Goal: Find specific page/section: Find specific page/section

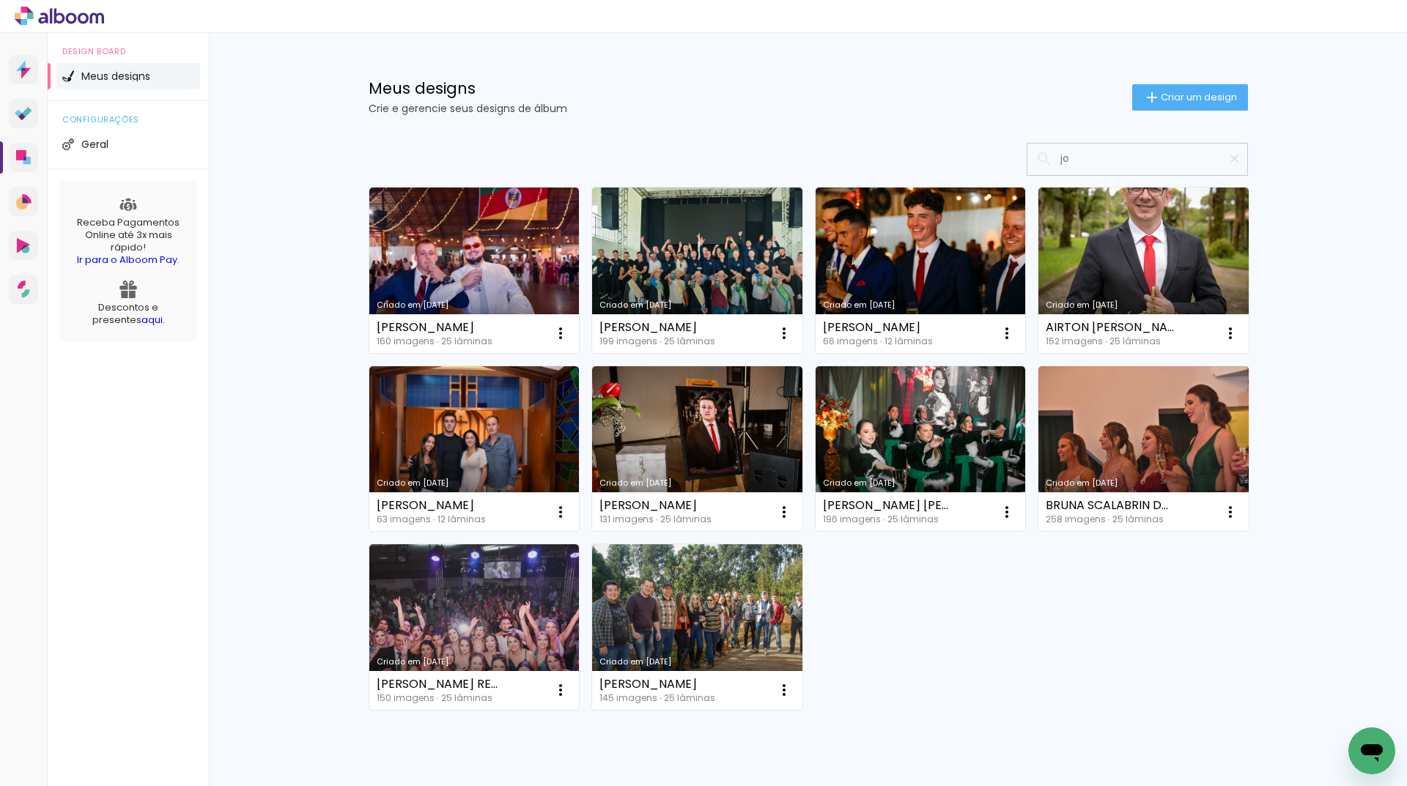
type input "j"
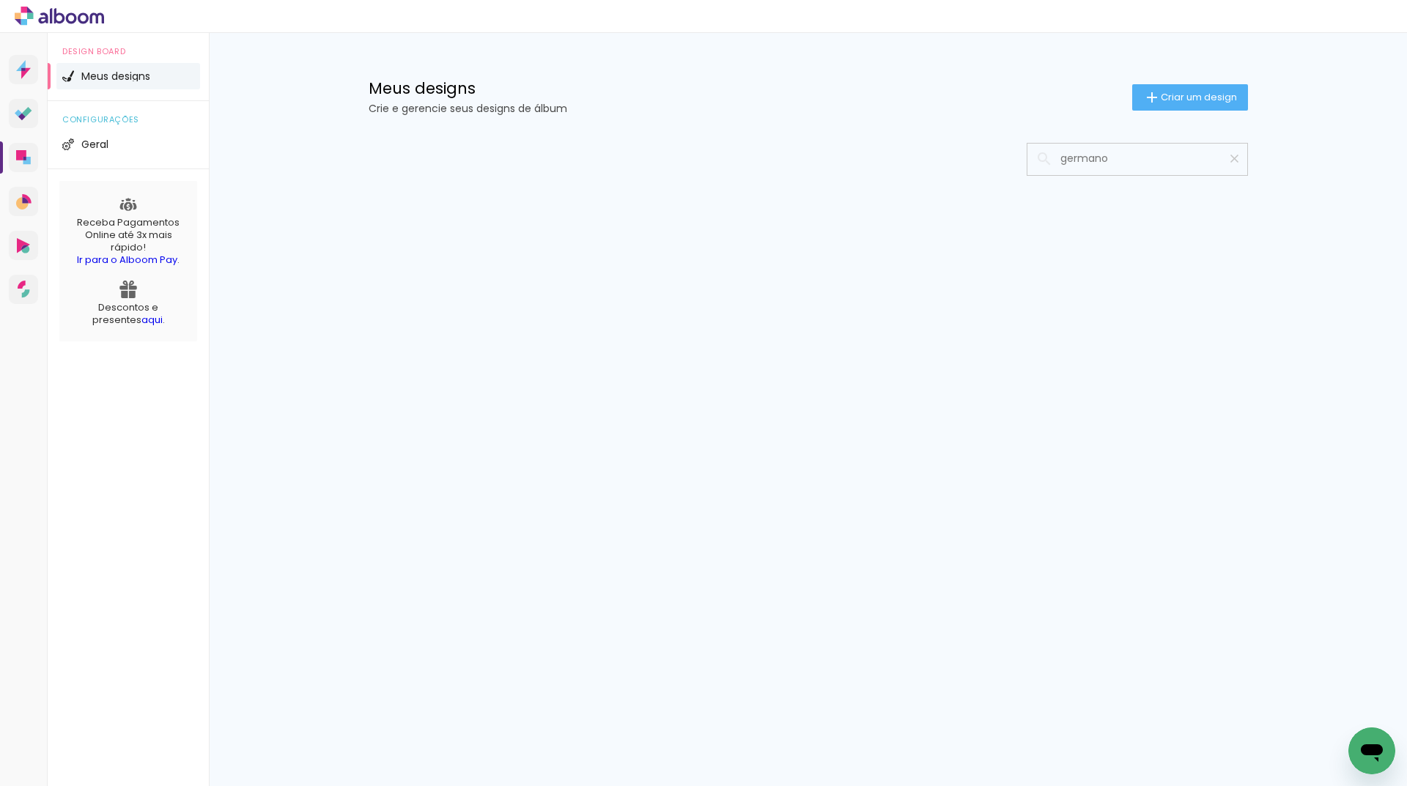
type input "germano"
type paper-input "germano"
click at [1233, 162] on iron-icon at bounding box center [1235, 159] width 14 height 14
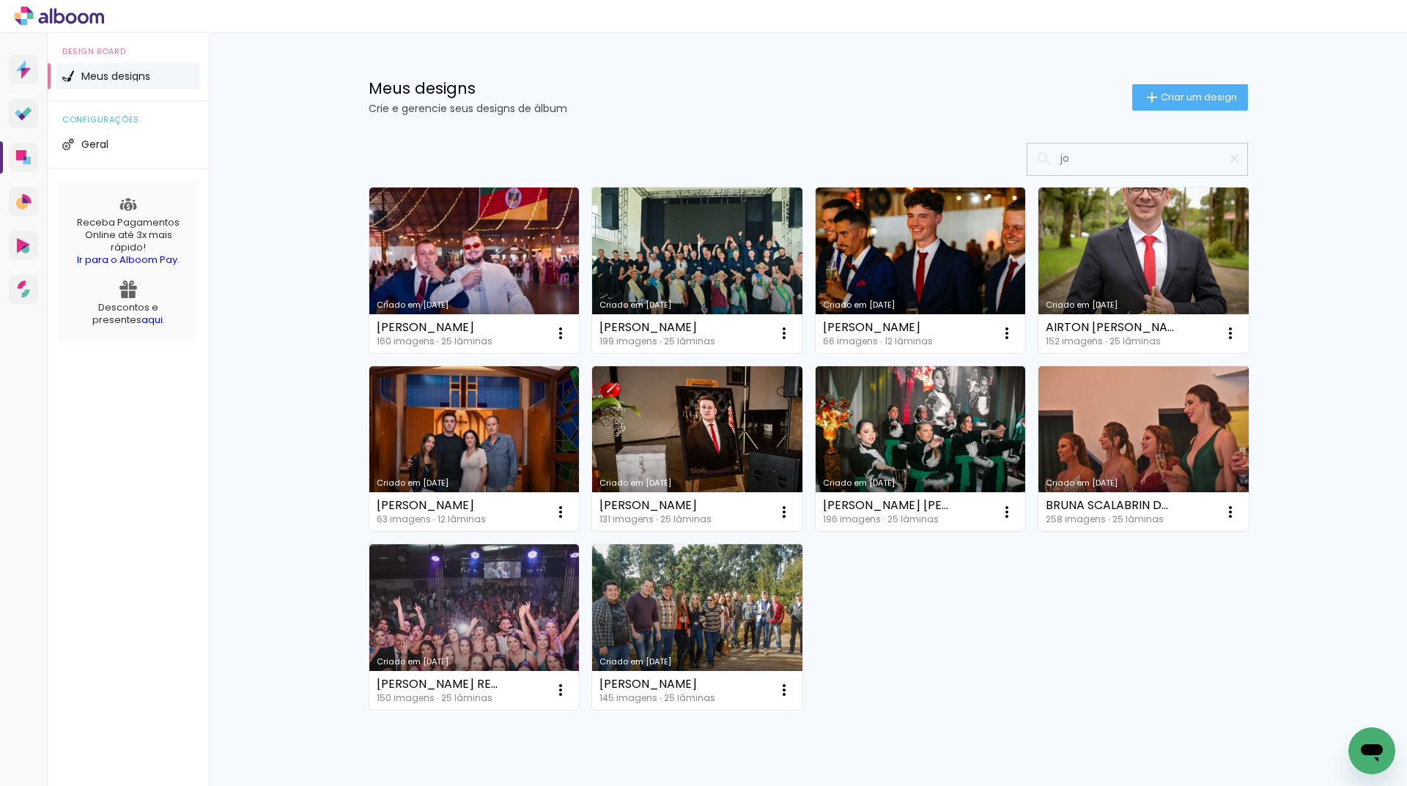
type input "j"
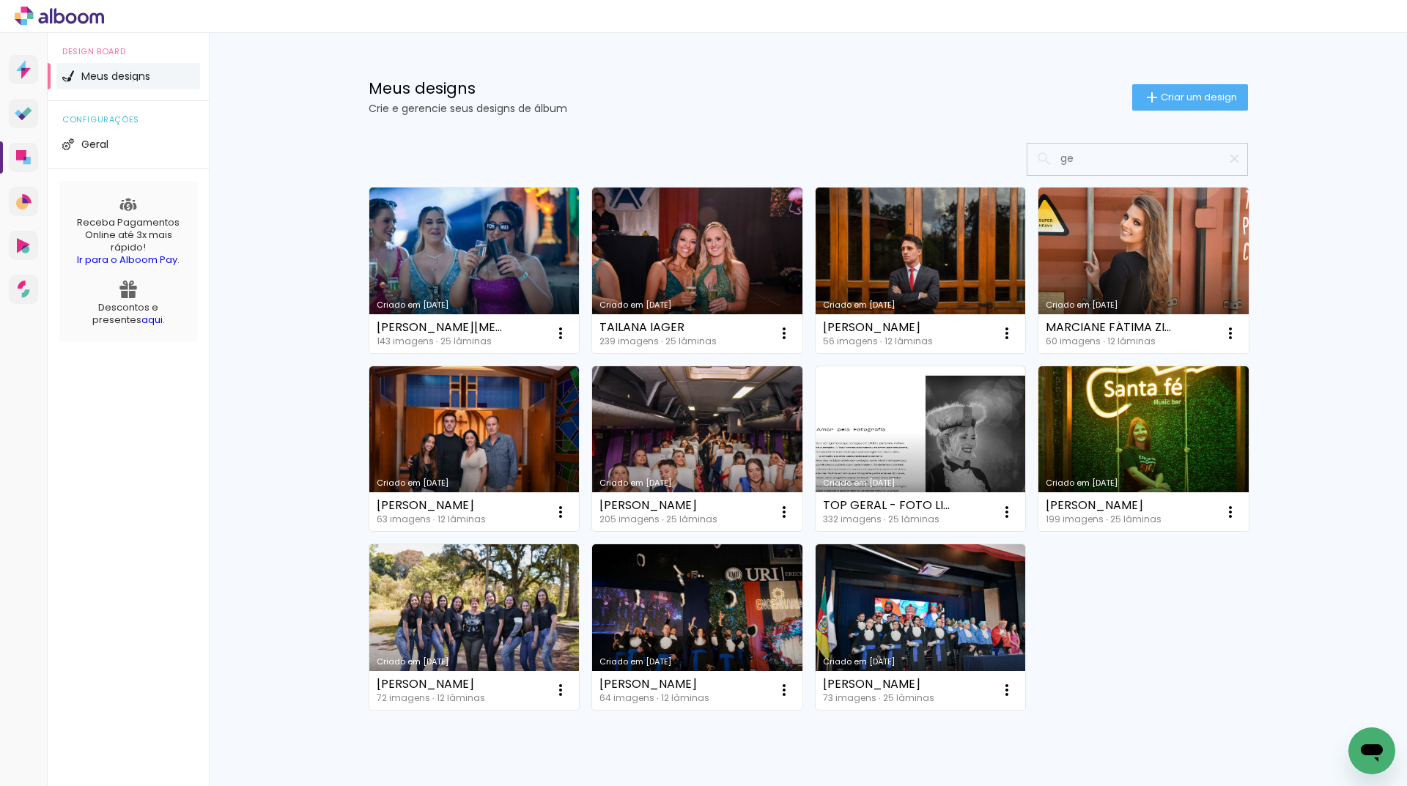
type input "g"
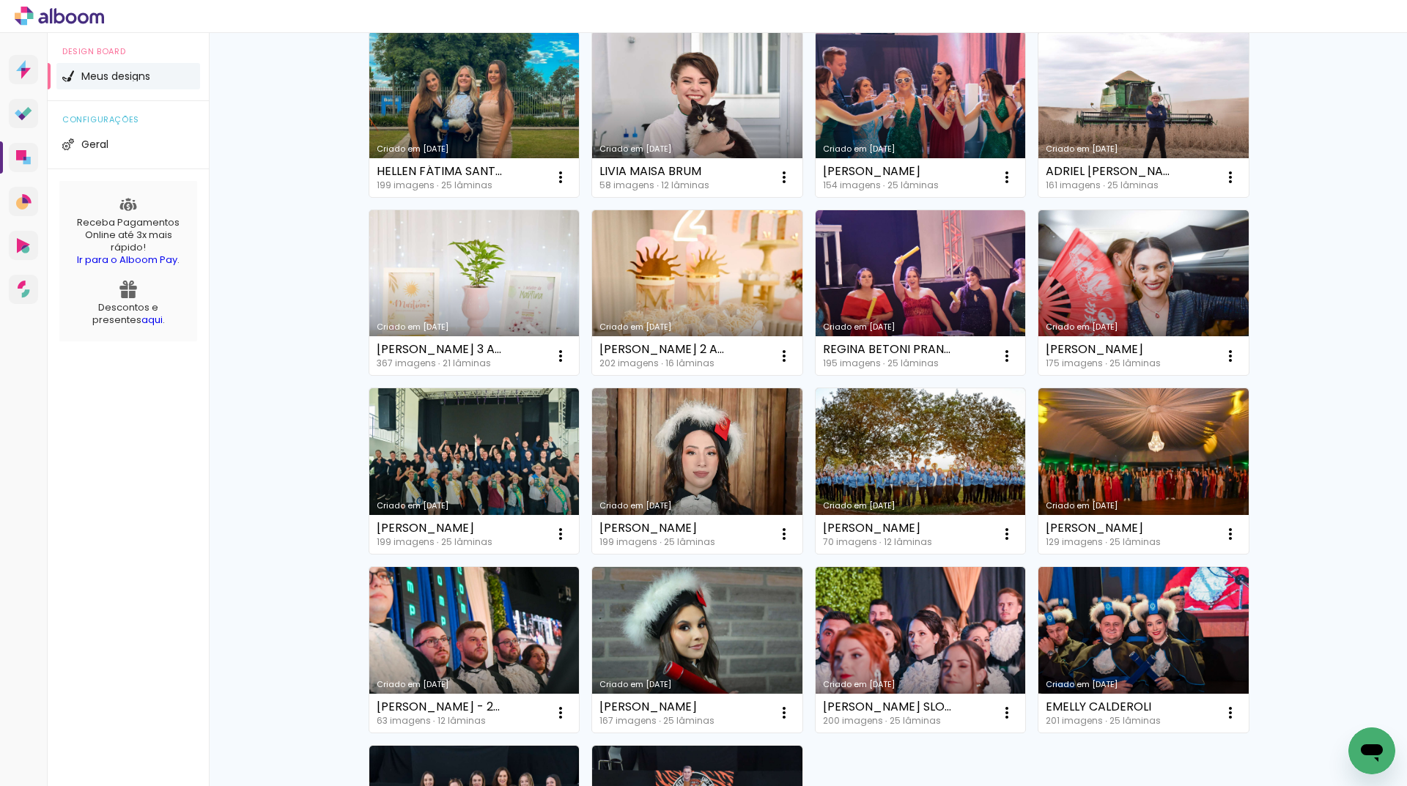
scroll to position [73, 0]
